Goal: Task Accomplishment & Management: Use online tool/utility

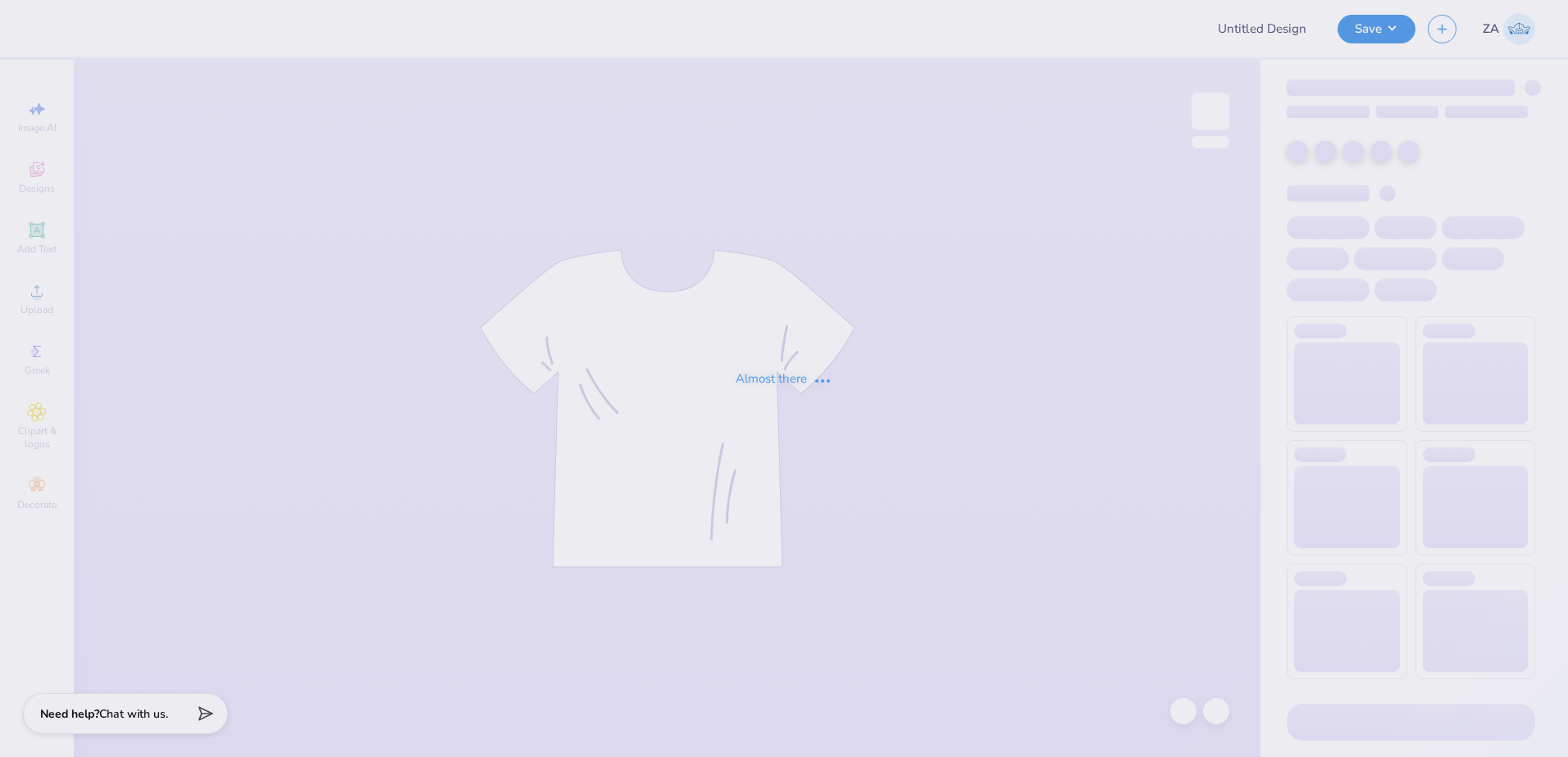
type input "DU- Fall Rush shirts"
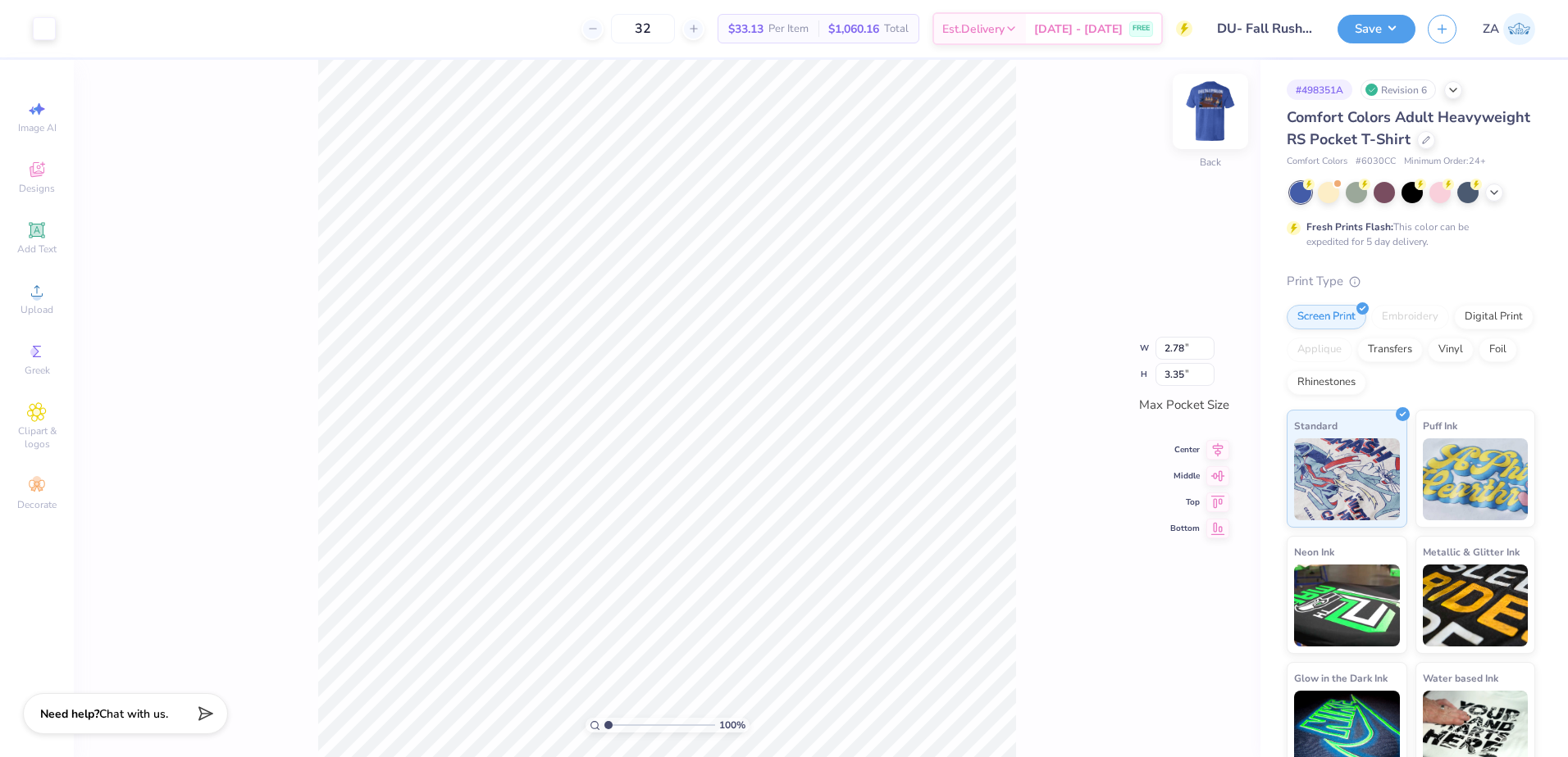
click at [1199, 121] on img at bounding box center [1209, 111] width 65 height 65
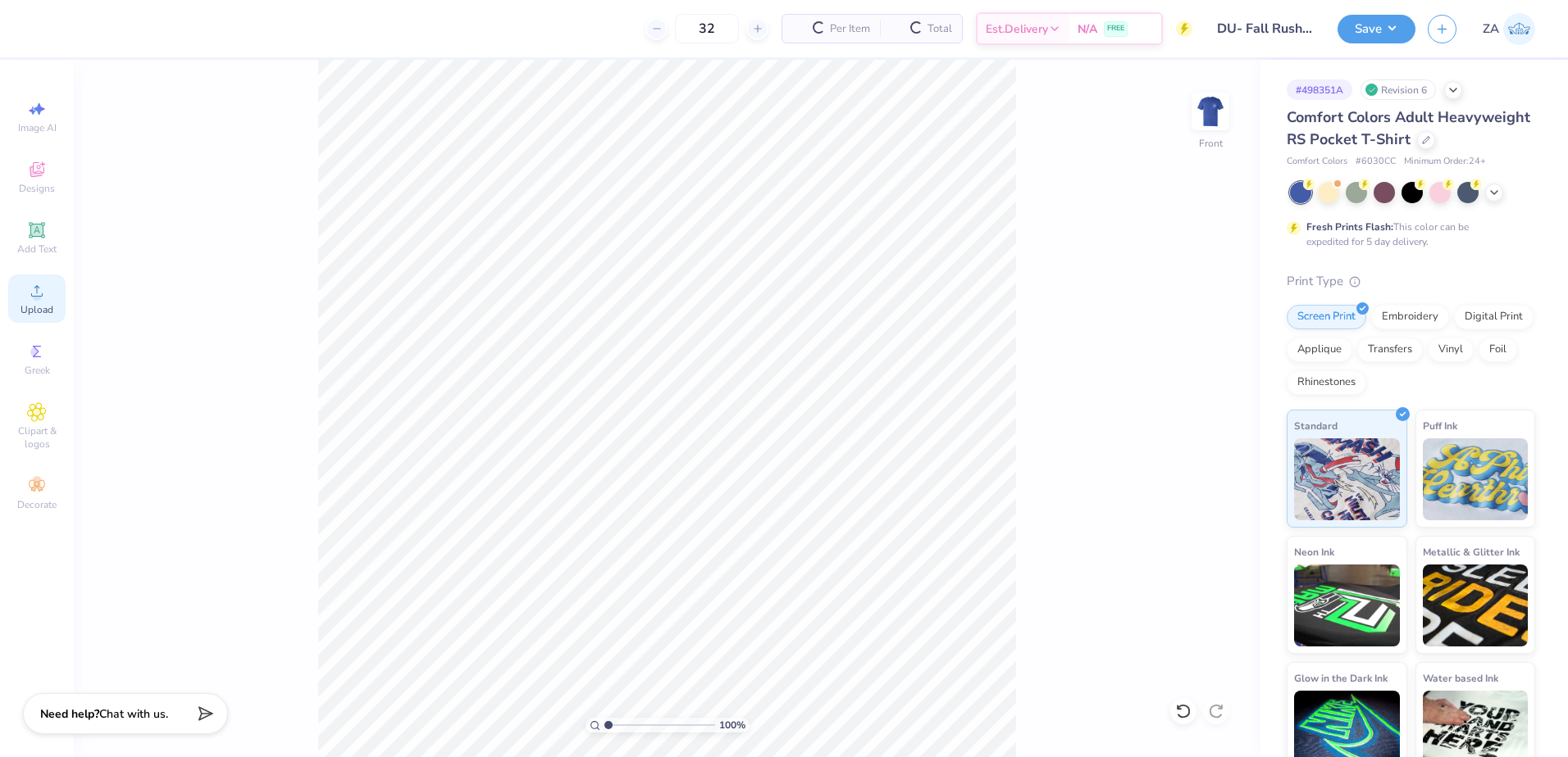
click at [35, 307] on span "Upload" at bounding box center [37, 309] width 33 height 13
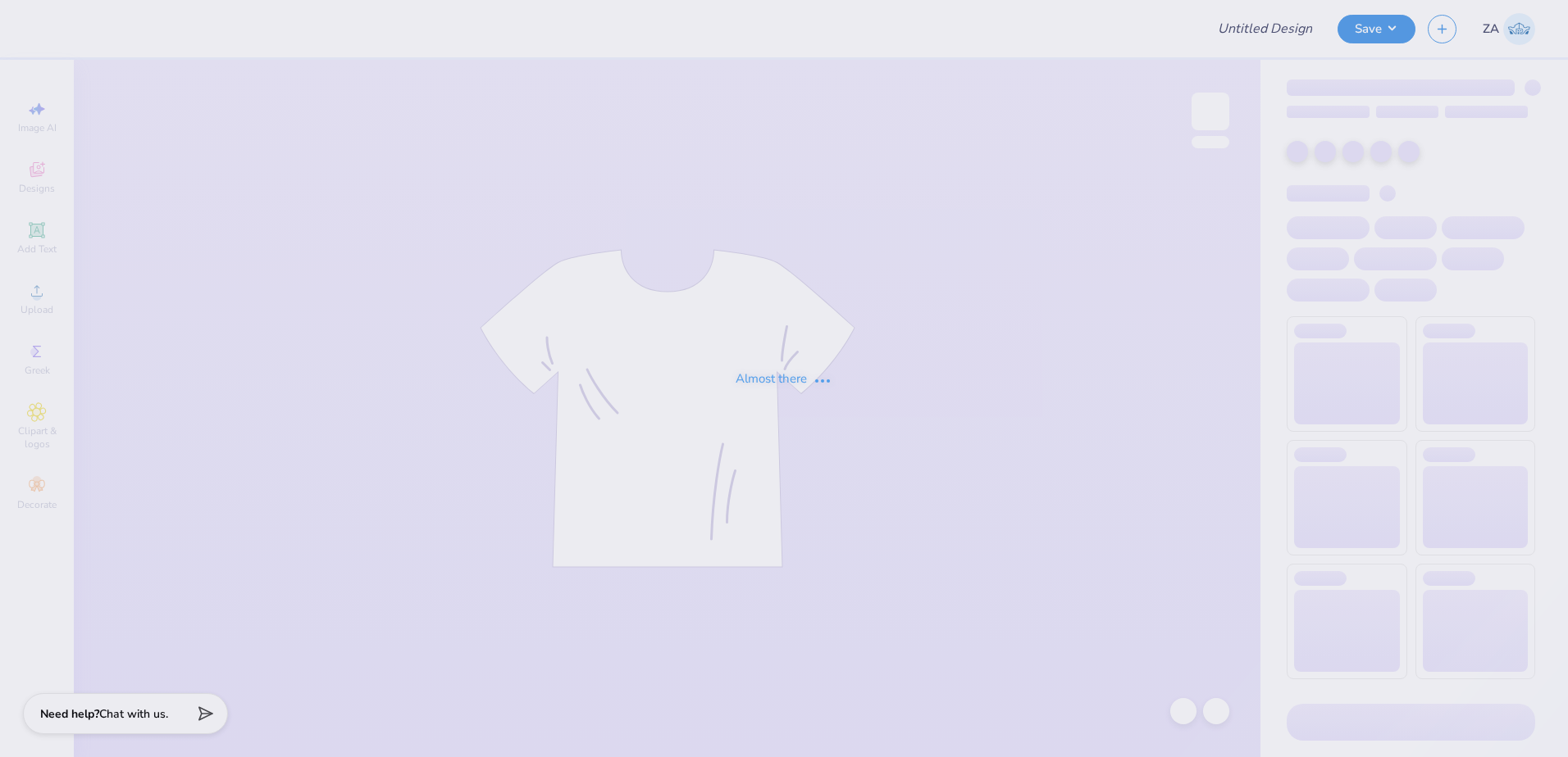
type input "DU- Fall Rush shirts"
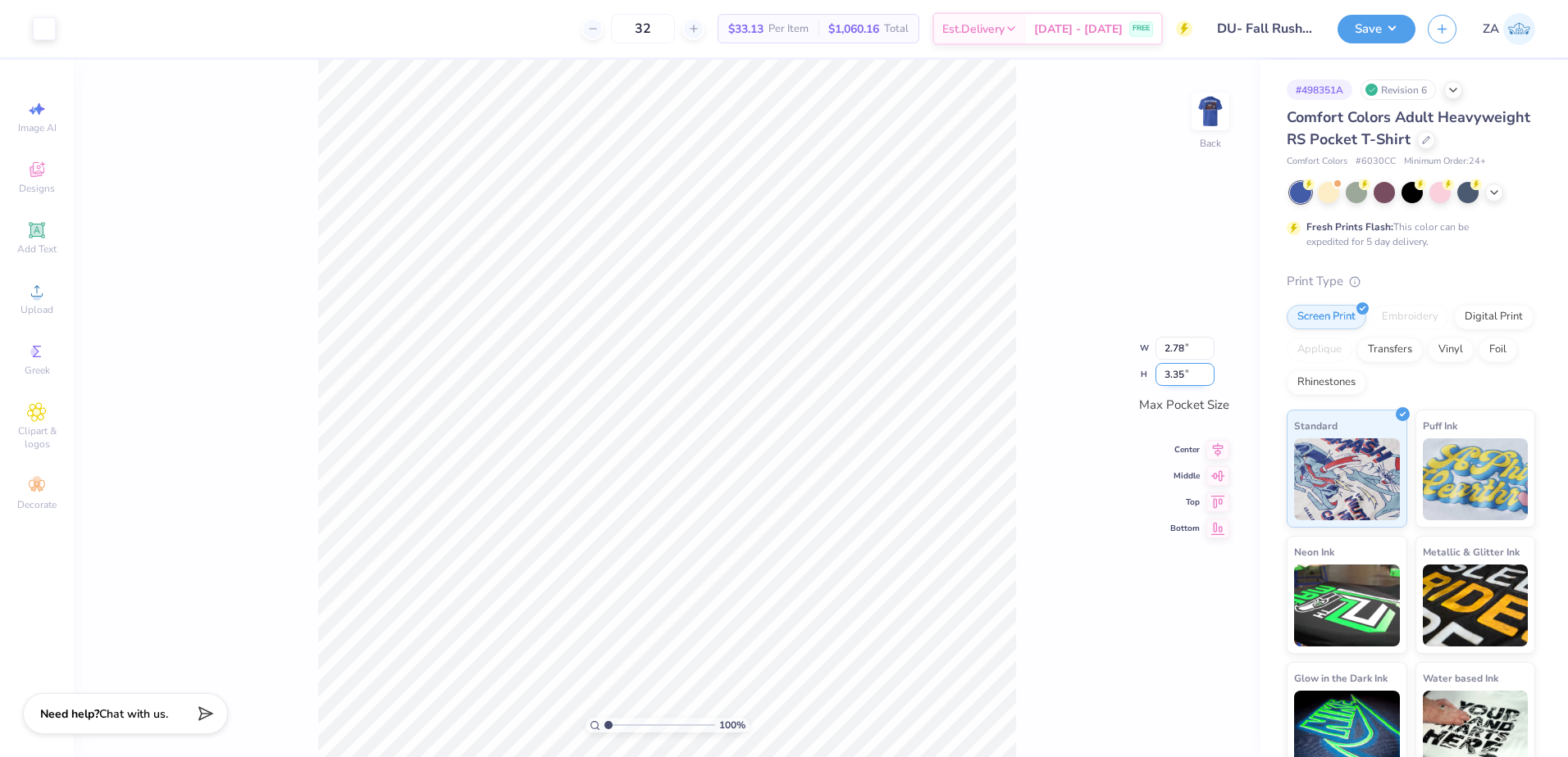
drag, startPoint x: 1186, startPoint y: 374, endPoint x: 1159, endPoint y: 368, distance: 27.7
click at [1159, 368] on input "3.35" at bounding box center [1184, 375] width 59 height 23
type input "3.50"
type input "2.91"
click at [1211, 105] on img at bounding box center [1209, 111] width 65 height 65
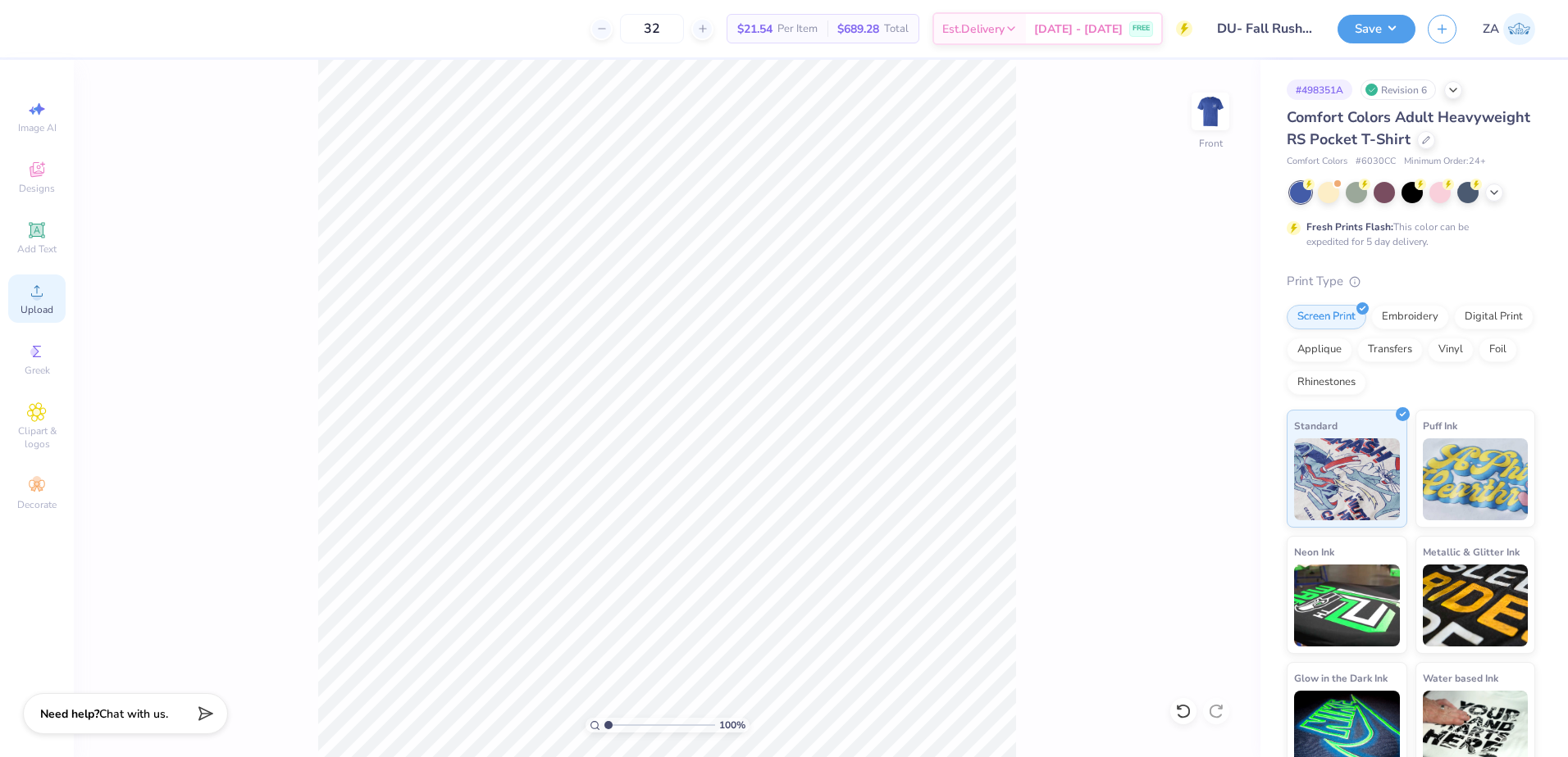
click at [33, 291] on icon at bounding box center [37, 291] width 19 height 19
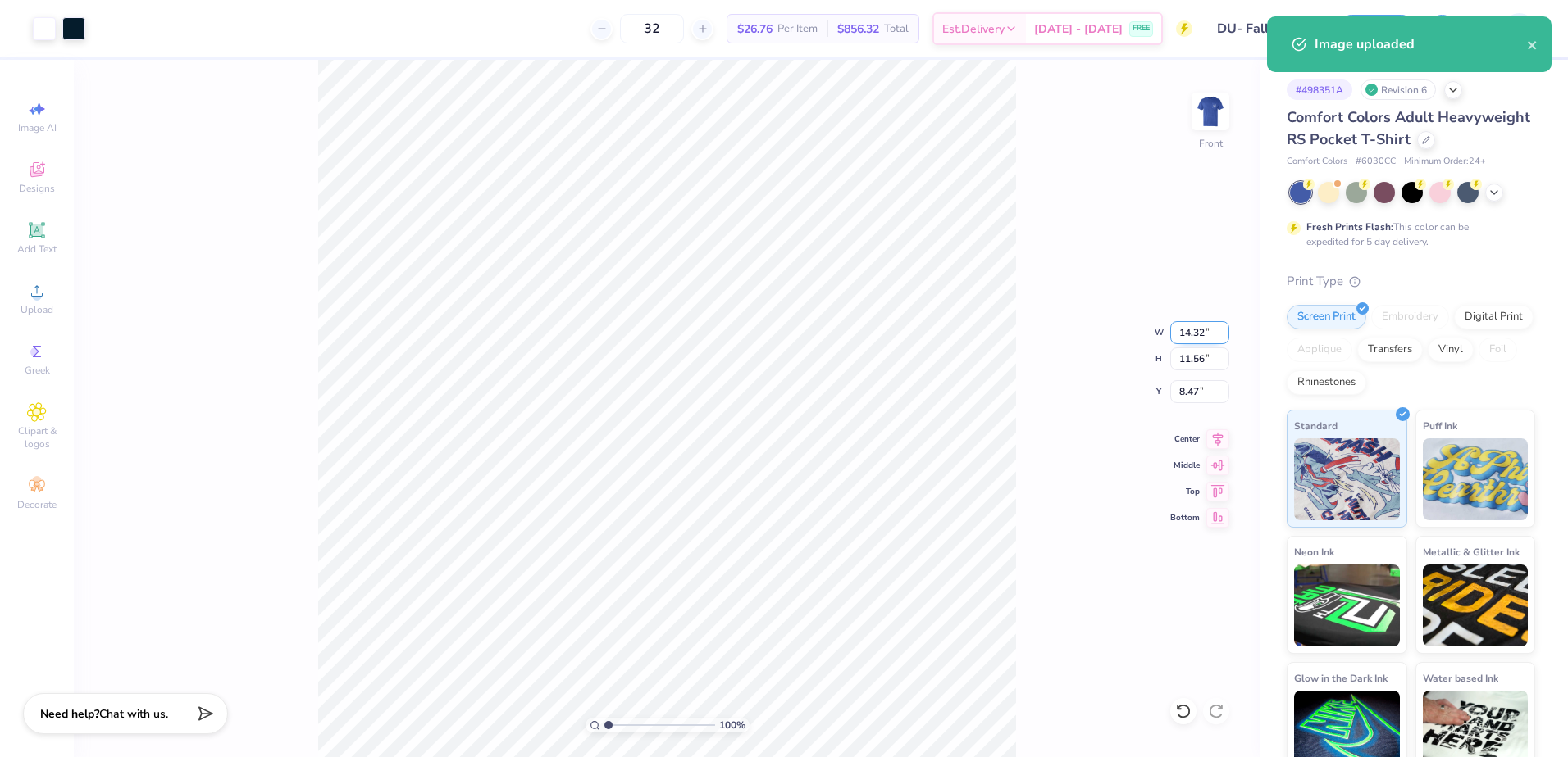
click at [1205, 335] on input "14.32" at bounding box center [1200, 333] width 59 height 23
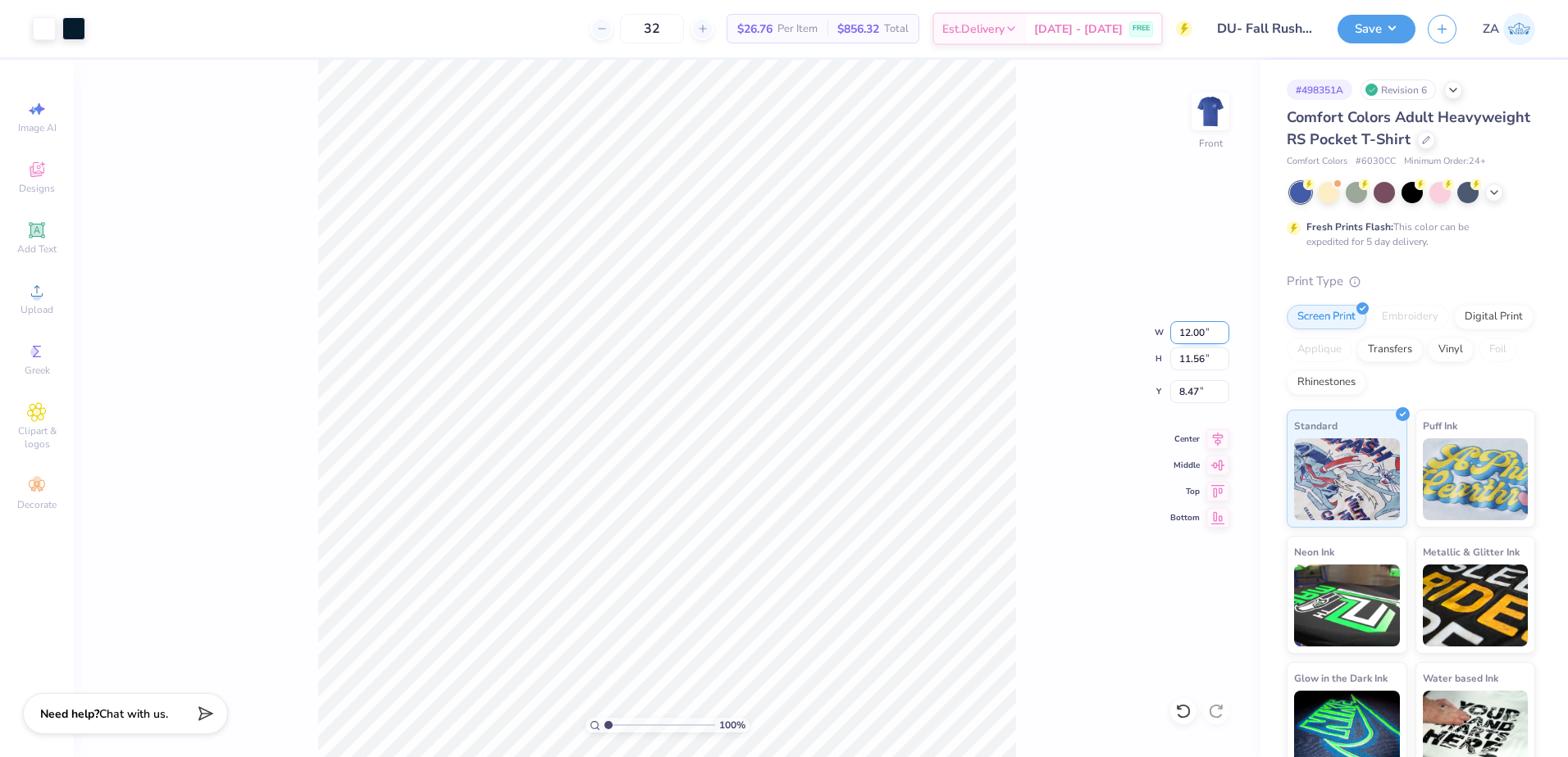
type input "12.00"
type input "9.68"
type input "9.41"
drag, startPoint x: 1206, startPoint y: 395, endPoint x: 1166, endPoint y: 395, distance: 40.0
click at [1166, 395] on div "100 % Front W 12.00 12.00 " H 9.68 9.68 " Y 9.41 9.41 " Center Middle Top Bottom" at bounding box center [667, 408] width 1186 height 698
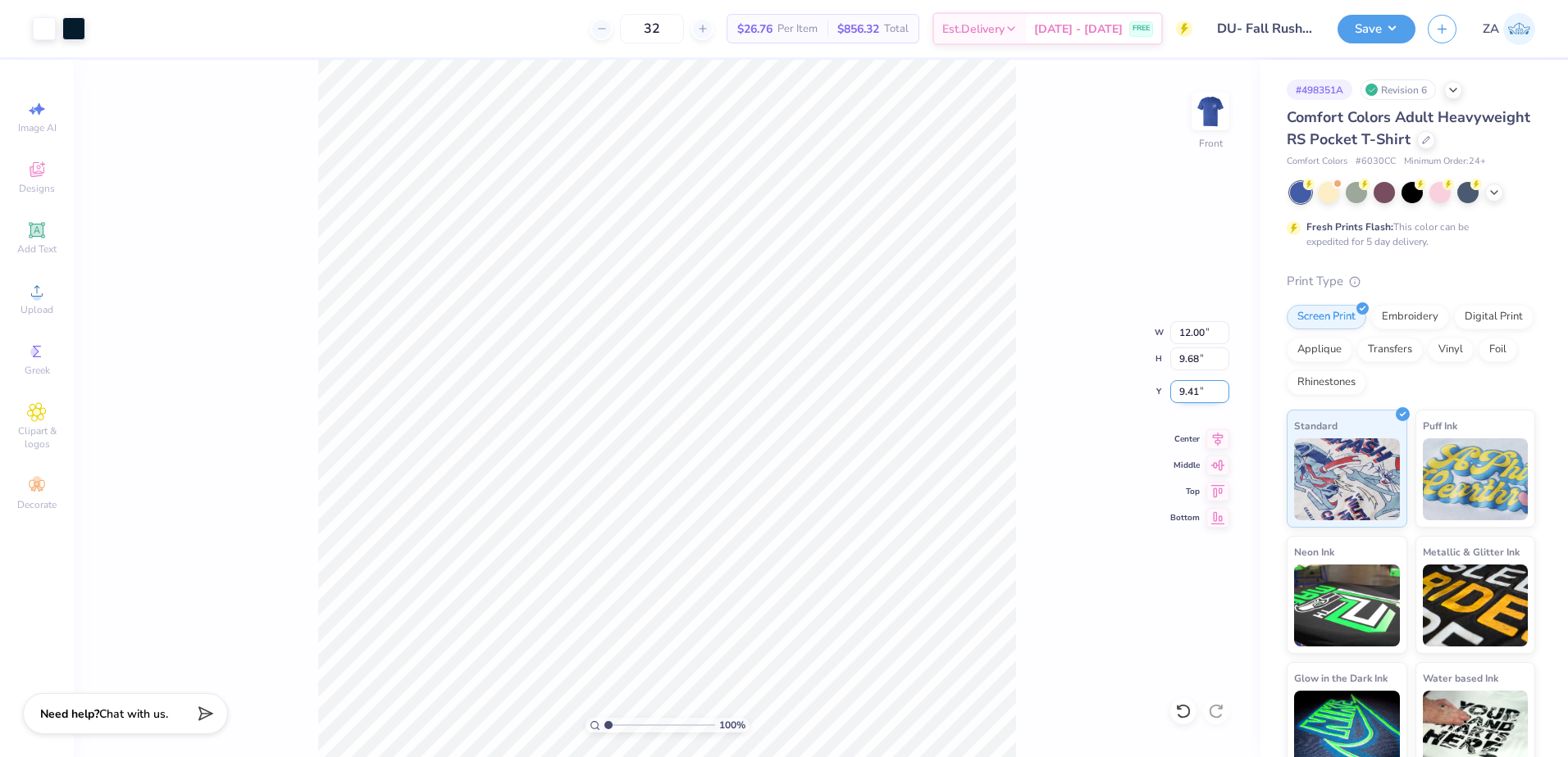
click at [1214, 394] on input "9.41" at bounding box center [1200, 392] width 59 height 23
type input "9"
type input "3.00"
click at [1191, 361] on input "9.68" at bounding box center [1200, 360] width 59 height 23
click at [1191, 331] on input "12.00" at bounding box center [1200, 333] width 59 height 23
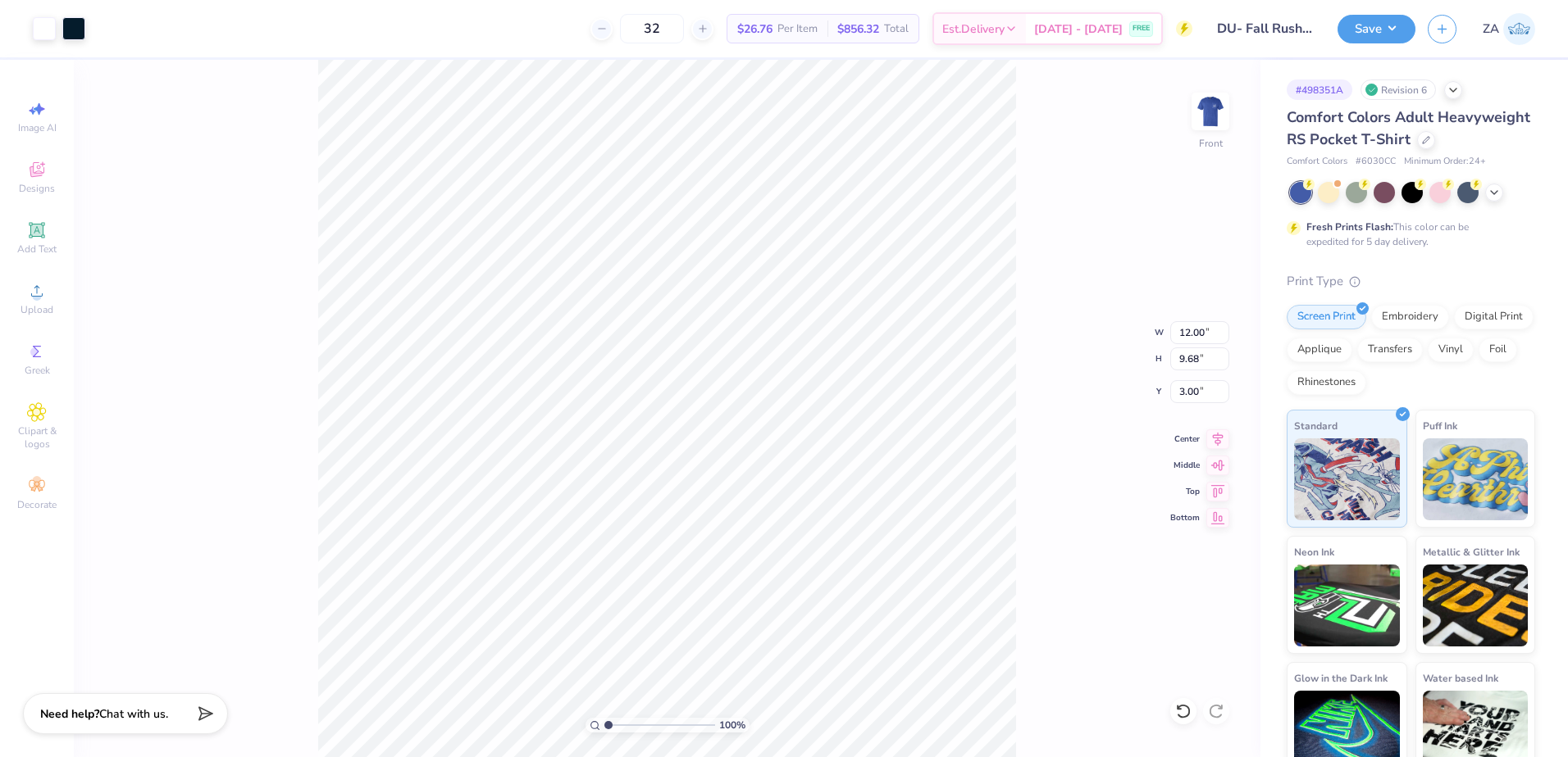
type input "11.44"
click at [1203, 142] on div "Front" at bounding box center [1209, 122] width 38 height 58
click at [1396, 22] on button "Save" at bounding box center [1376, 26] width 78 height 28
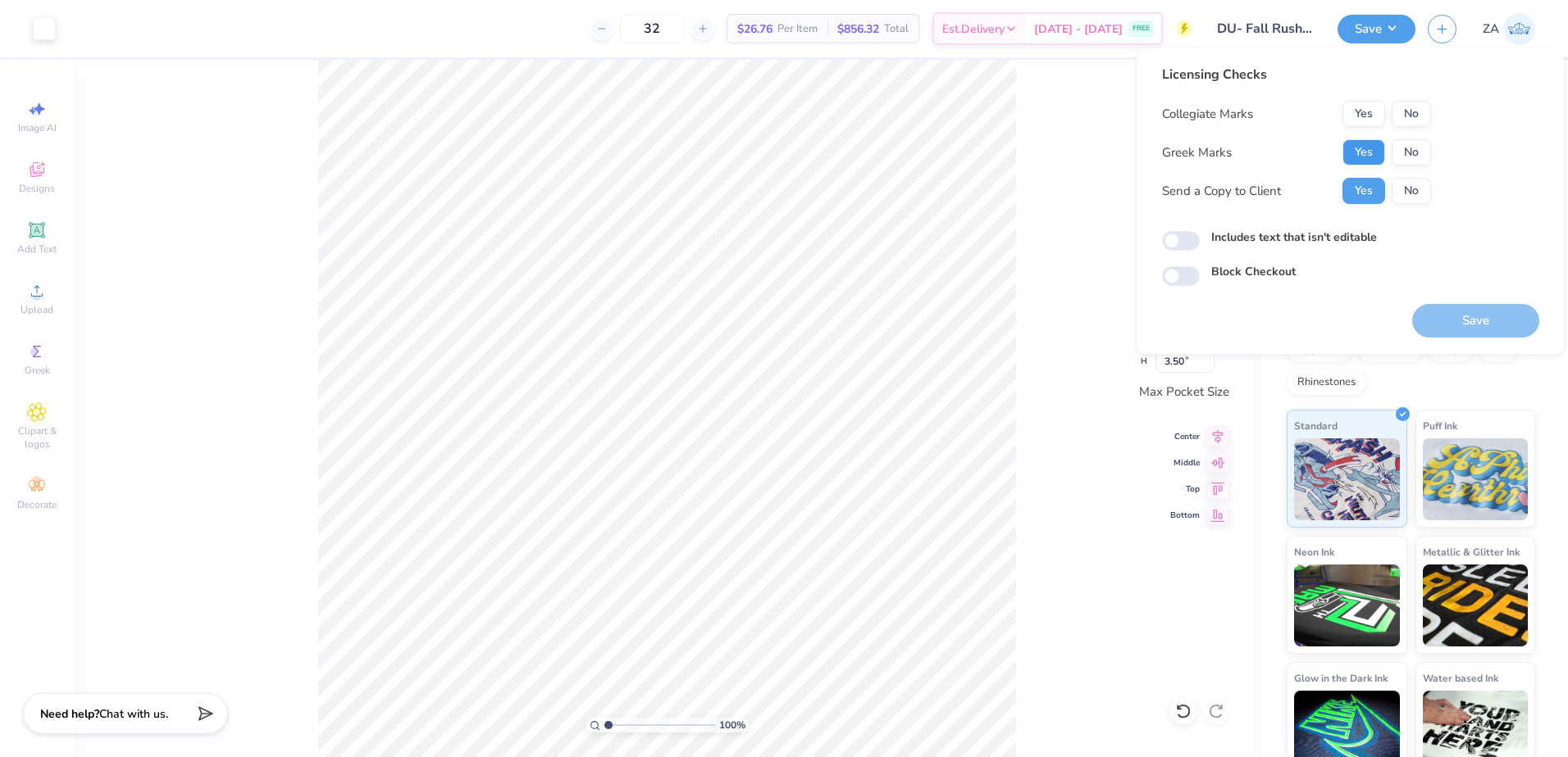
click at [1364, 158] on button "Yes" at bounding box center [1363, 152] width 43 height 26
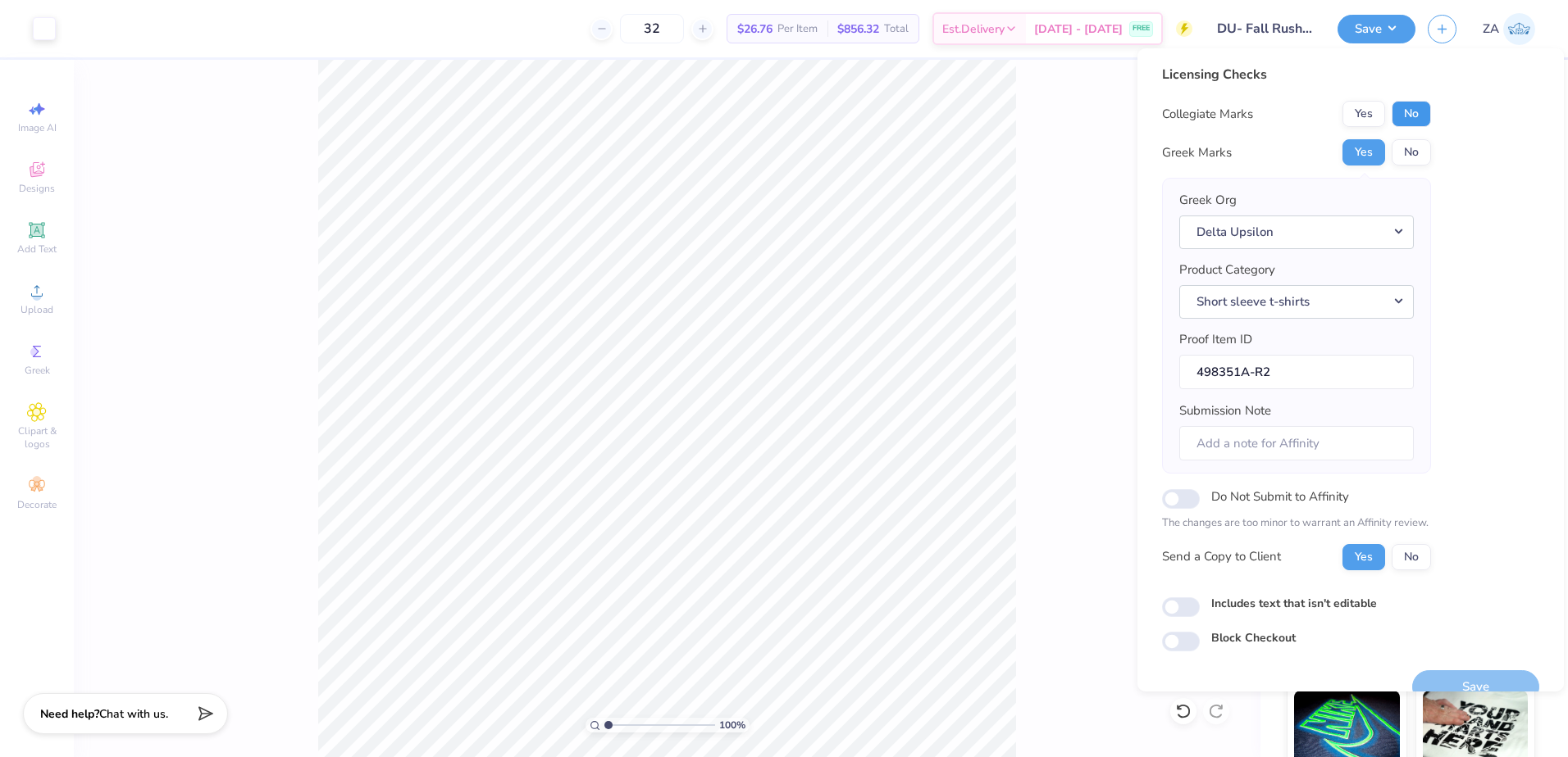
click at [1398, 113] on button "No" at bounding box center [1411, 113] width 39 height 26
click at [1450, 670] on button "Save" at bounding box center [1475, 687] width 127 height 33
